Goal: Information Seeking & Learning: Find specific fact

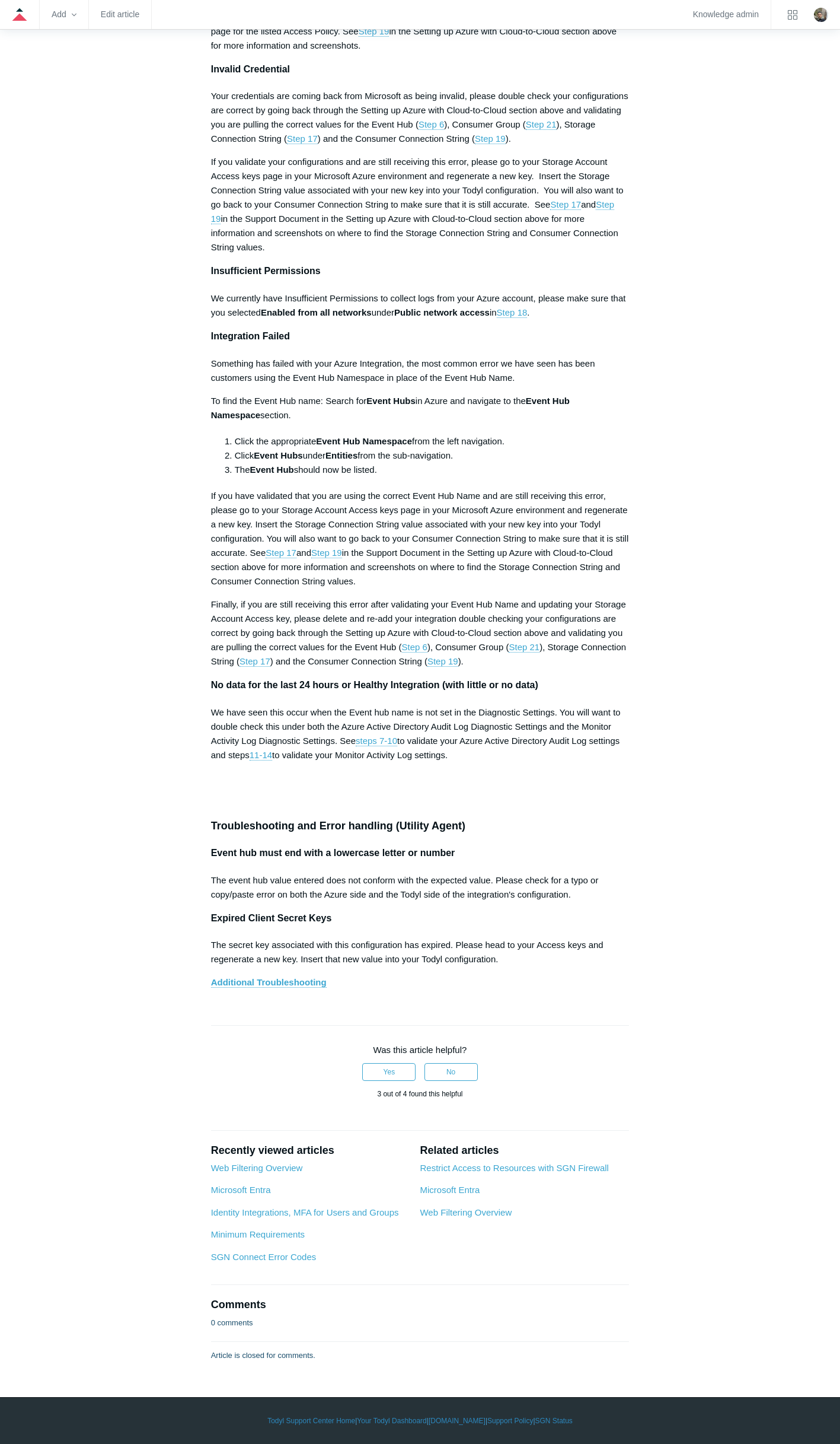
scroll to position [5482, 0]
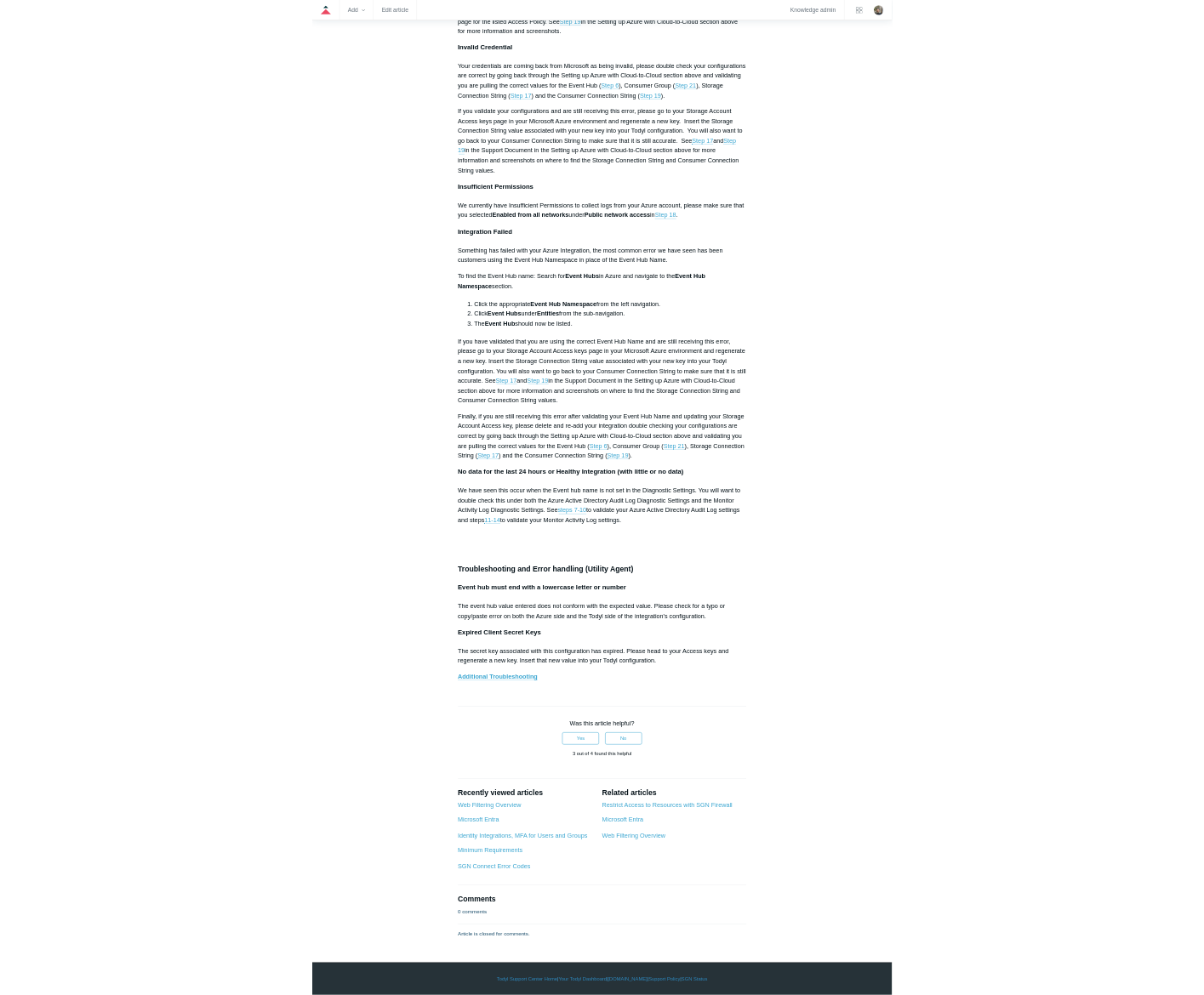
scroll to position [10750, 0]
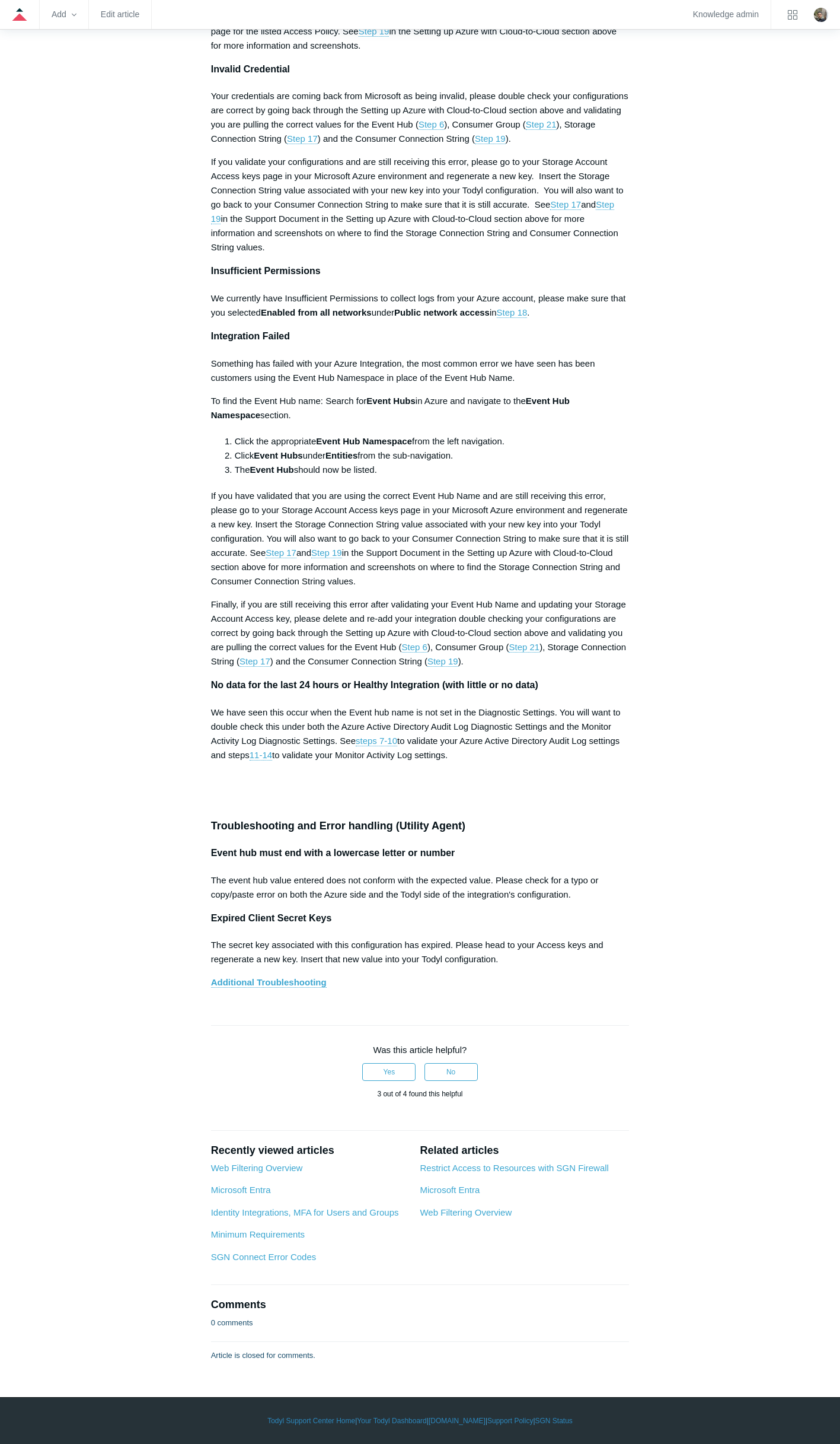
drag, startPoint x: 208, startPoint y: 853, endPoint x: 618, endPoint y: 914, distance: 414.5
click at [400, 53] on p "The Consumer Connection String value you entered is incorrect, please go to the…" at bounding box center [420, 17] width 419 height 71
click at [352, 53] on p "The Consumer Connection String value you entered is incorrect, please go to the…" at bounding box center [420, 17] width 419 height 71
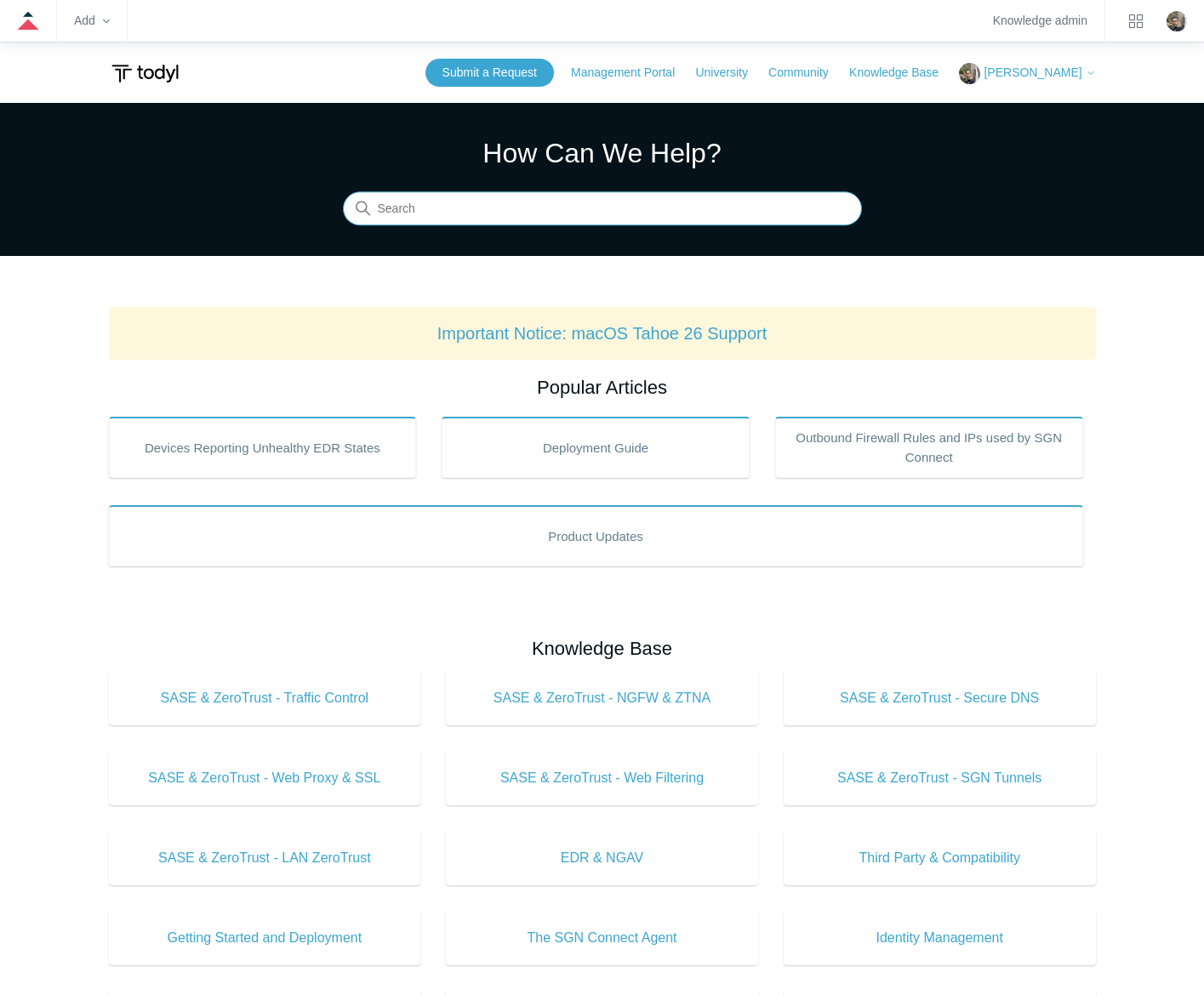
click at [644, 211] on input "Search" at bounding box center [602, 209] width 519 height 34
type input "sgn error codes"
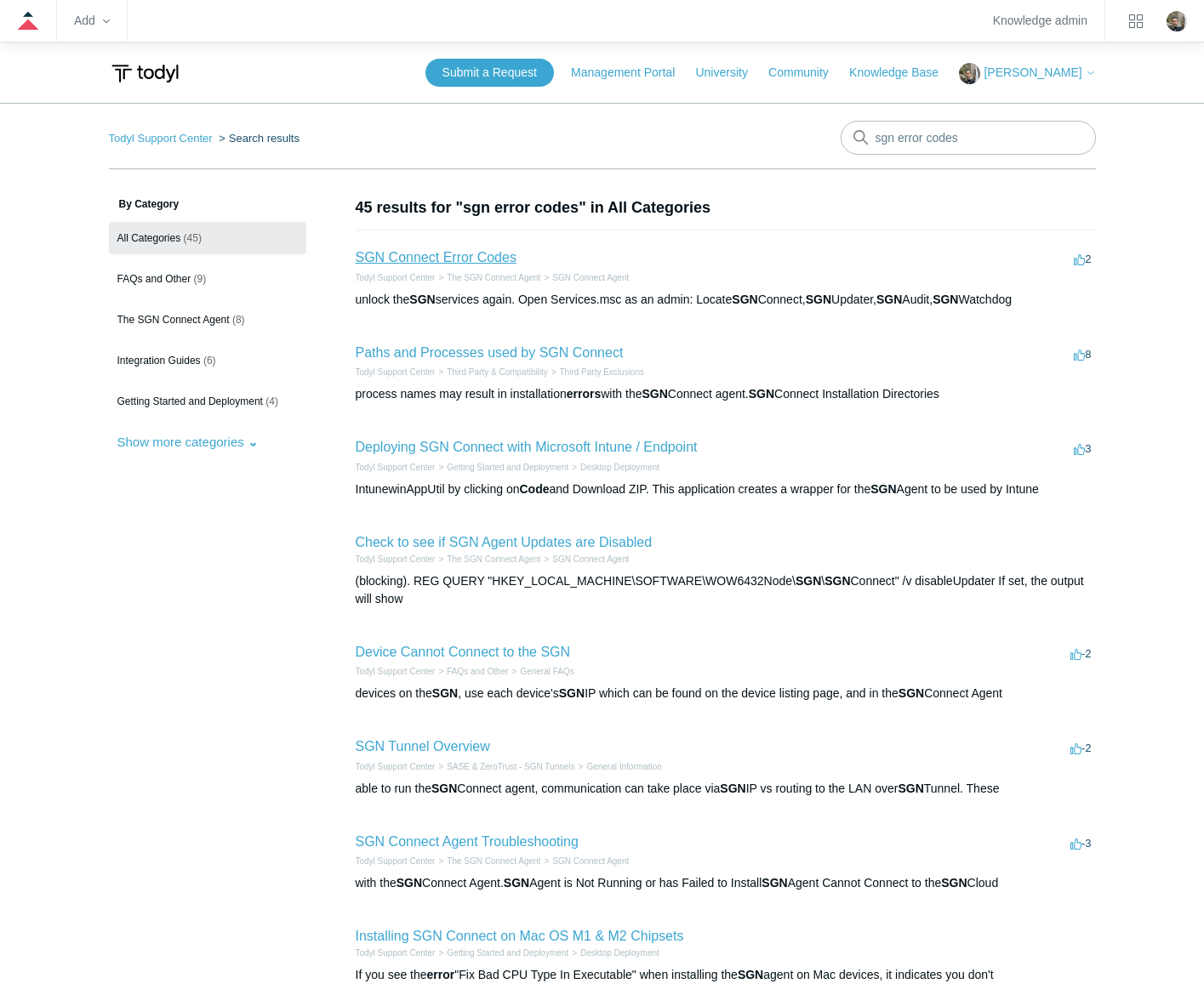
click at [479, 255] on link "SGN Connect Error Codes" at bounding box center [436, 257] width 161 height 14
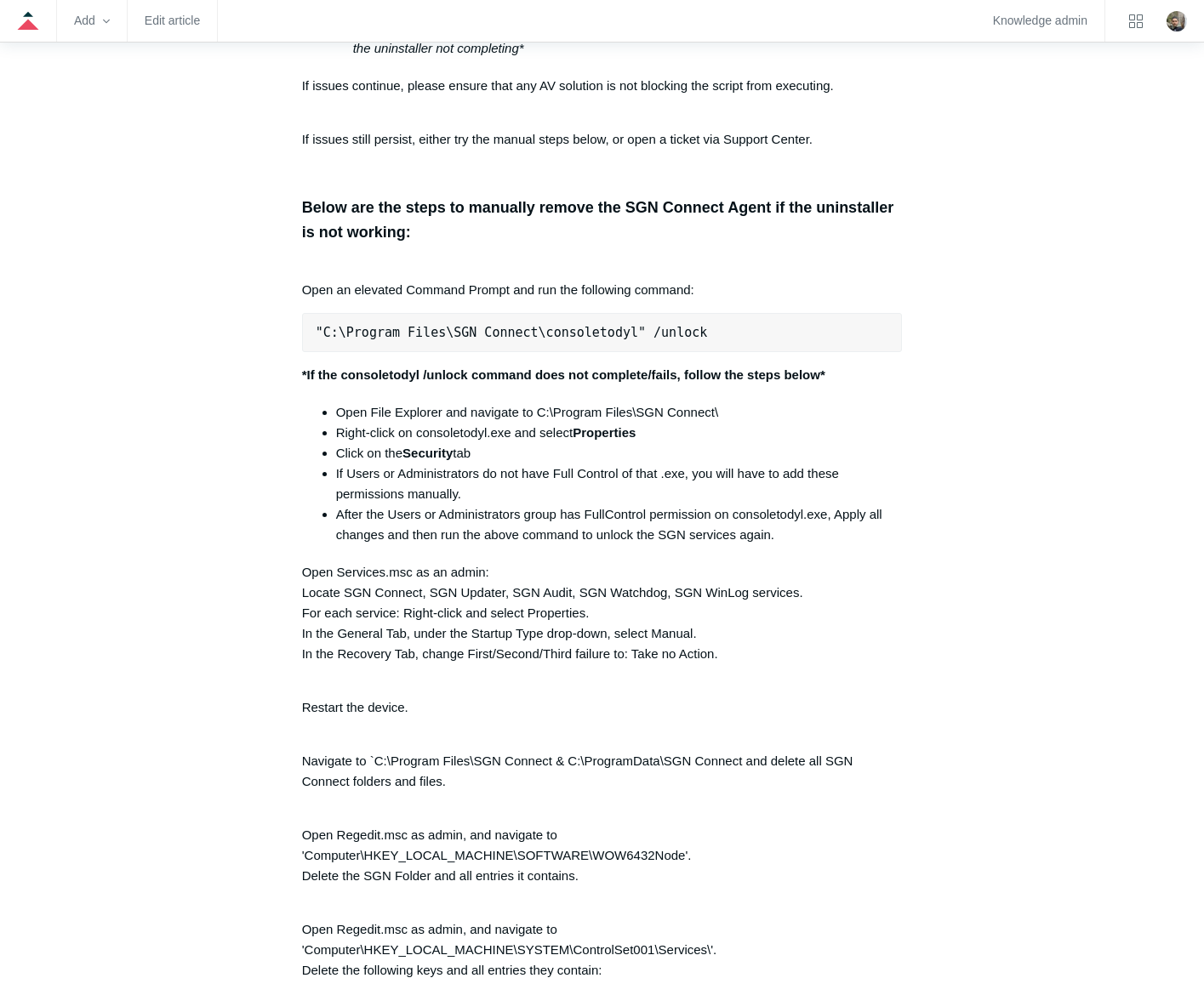
scroll to position [6457, 0]
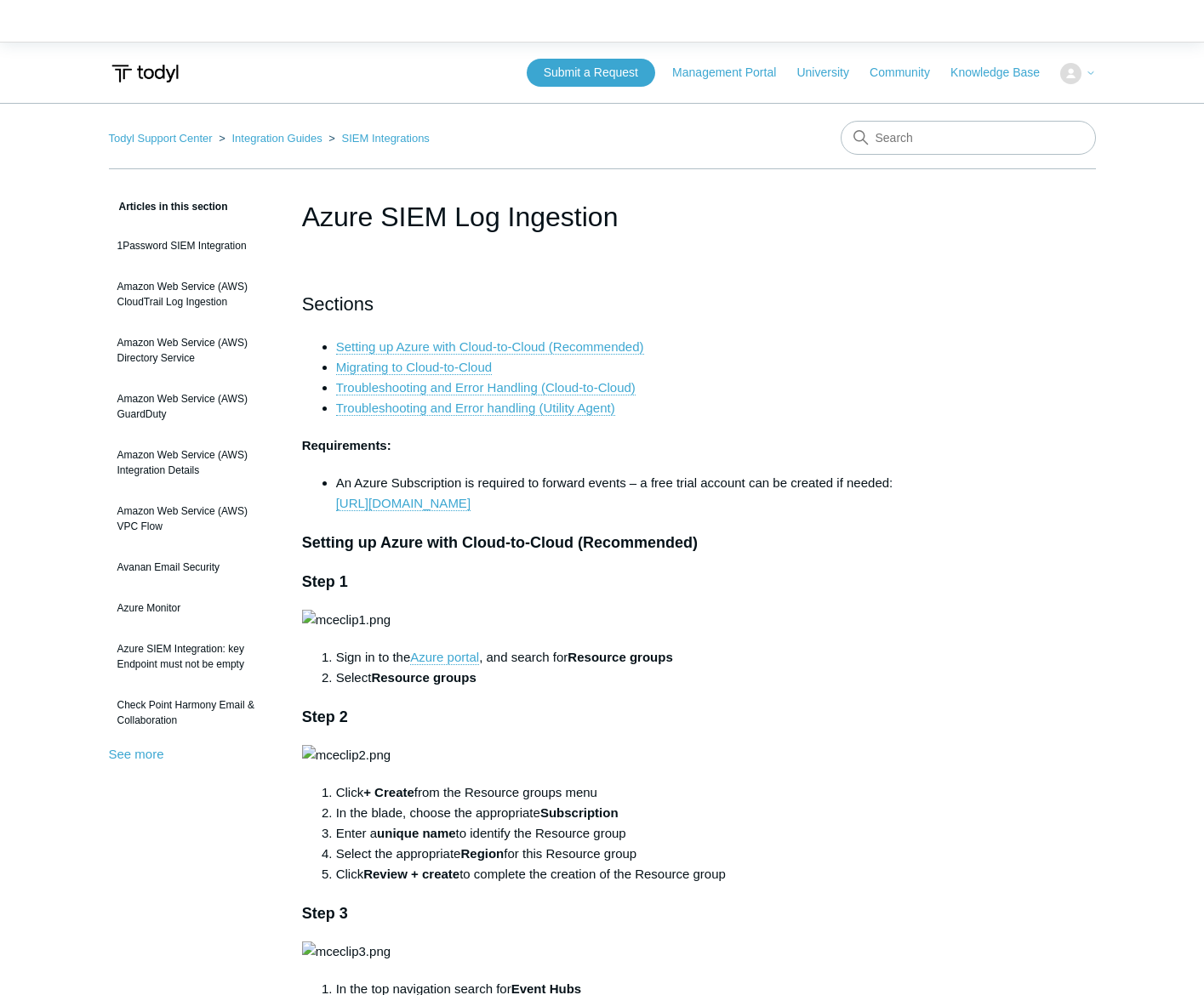
scroll to position [8028, 0]
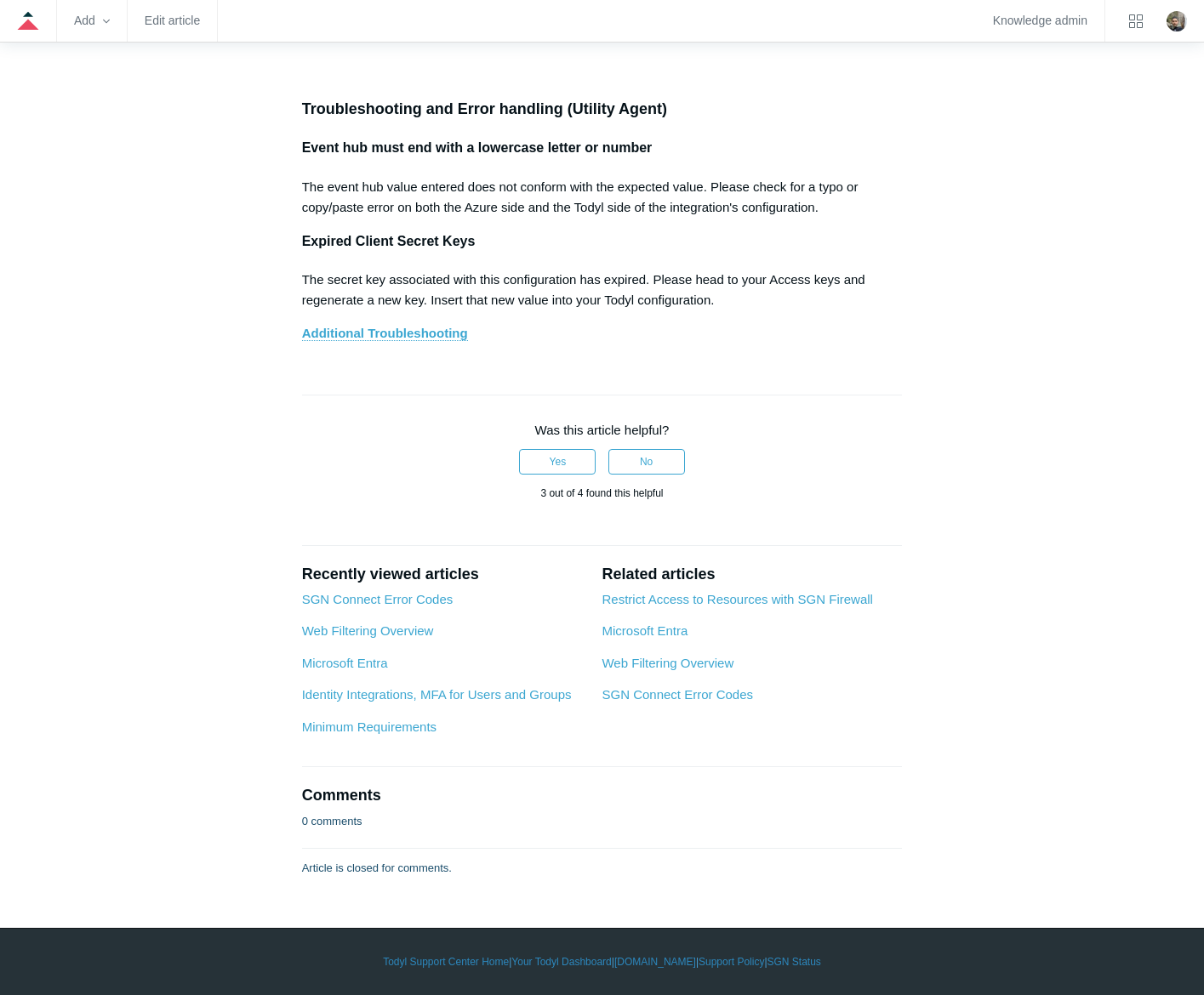
drag, startPoint x: 301, startPoint y: 366, endPoint x: 826, endPoint y: 488, distance: 539.0
